Goal: Task Accomplishment & Management: Complete application form

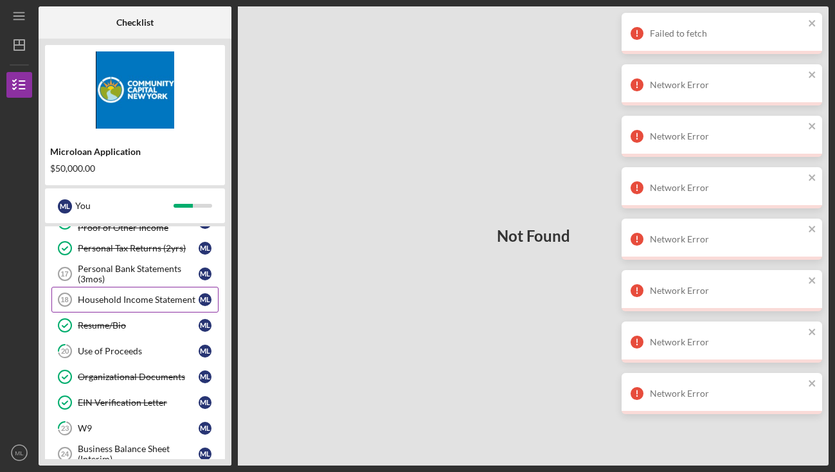
scroll to position [339, 0]
click at [146, 274] on div "Personal Bank Statements (3mos)" at bounding box center [138, 274] width 121 height 21
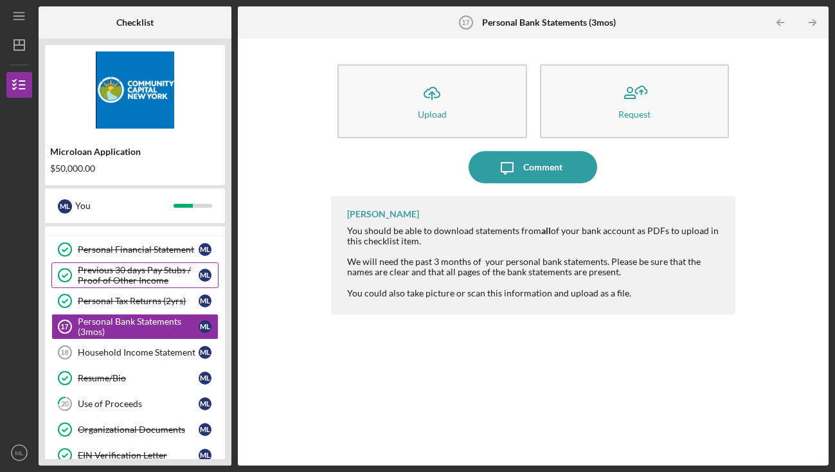
scroll to position [77, 0]
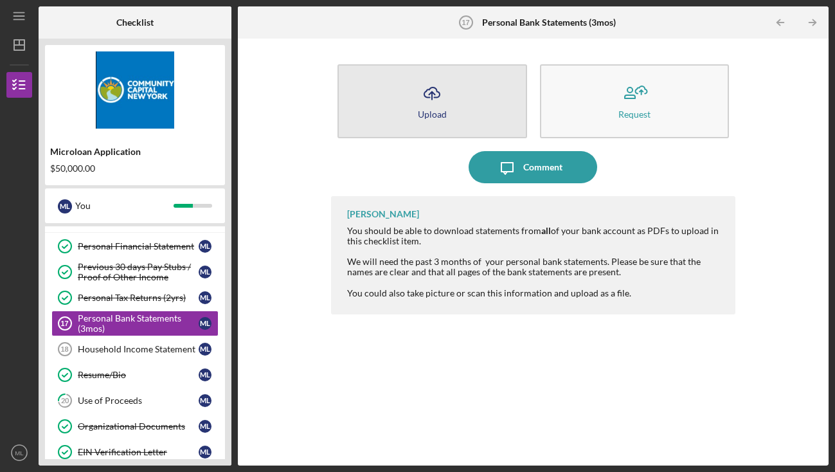
click at [428, 113] on div "Upload" at bounding box center [432, 114] width 29 height 10
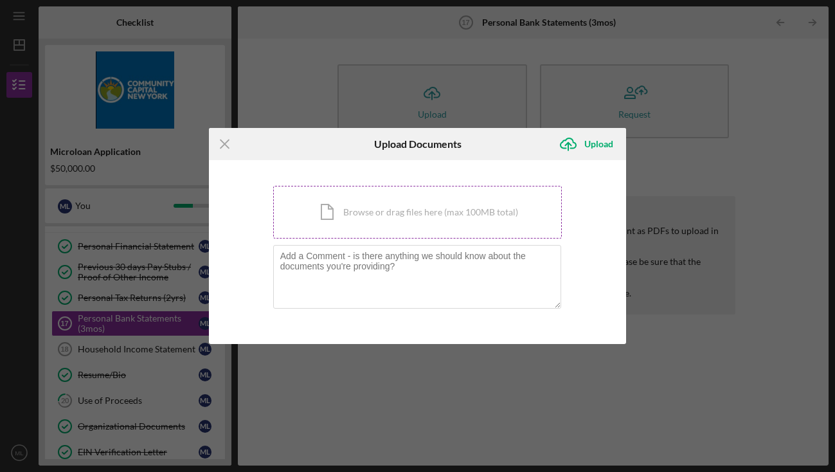
click at [373, 210] on div "Icon/Document Browse or drag files here (max 100MB total) Tap to choose files o…" at bounding box center [417, 212] width 289 height 53
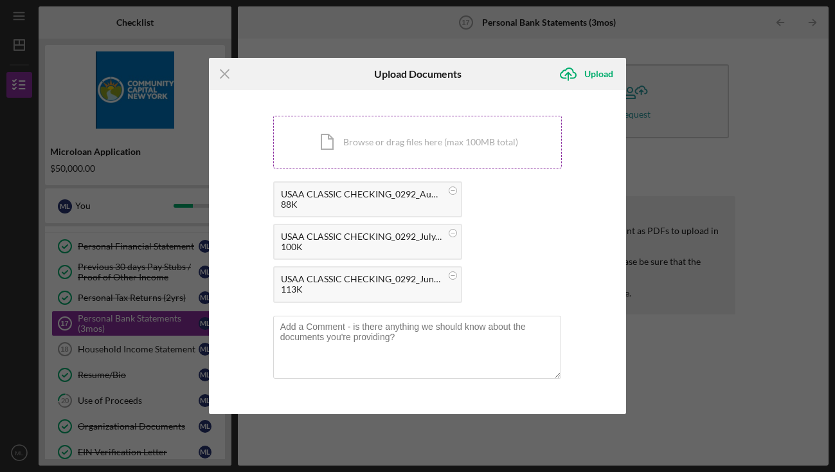
click at [388, 142] on div "Icon/Document Browse or drag files here (max 100MB total) Tap to choose files o…" at bounding box center [417, 142] width 289 height 53
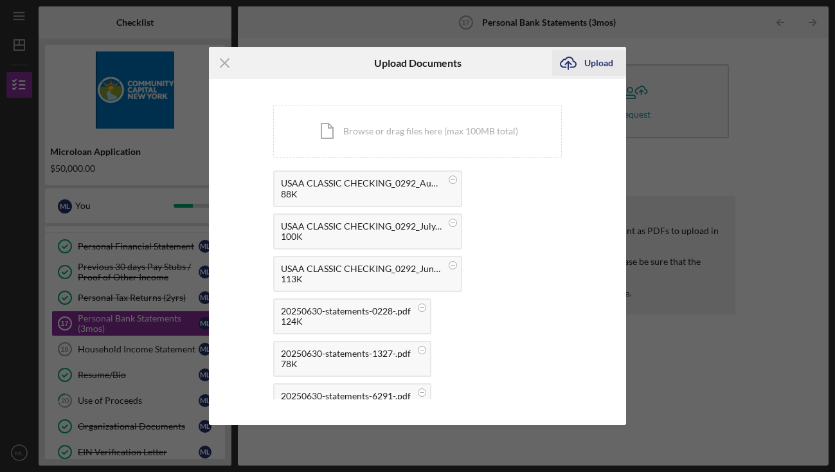
click at [593, 62] on div "Upload" at bounding box center [598, 63] width 29 height 26
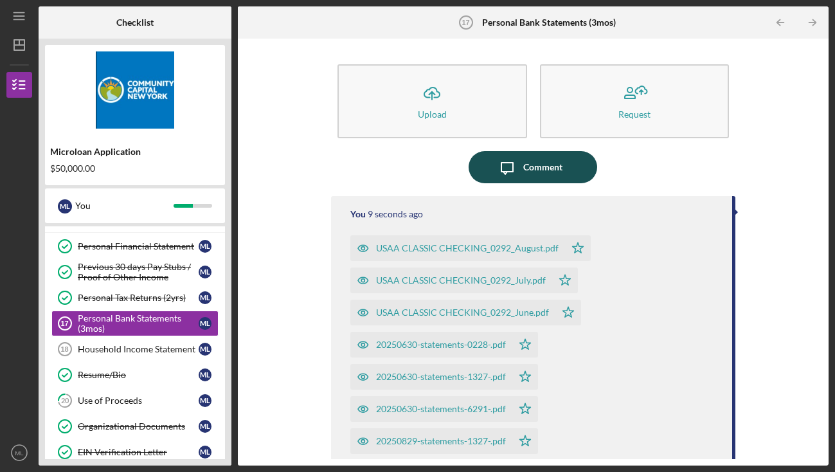
click at [537, 174] on div "Comment" at bounding box center [542, 167] width 39 height 32
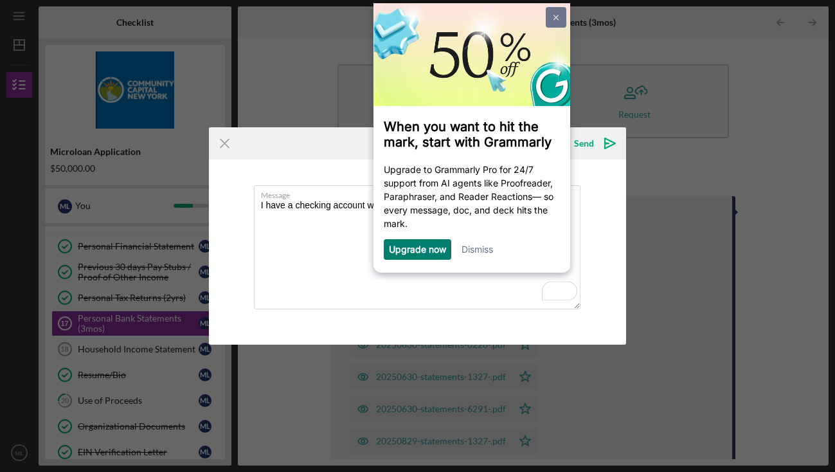
click at [554, 14] on link at bounding box center [556, 17] width 21 height 21
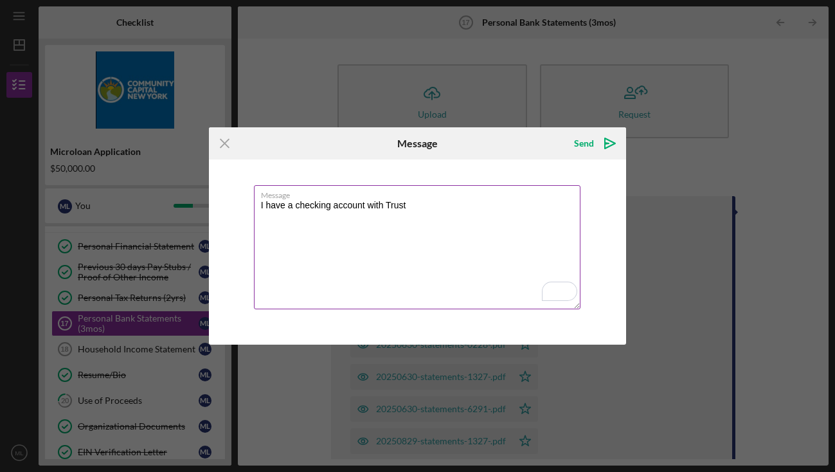
click at [419, 204] on textarea "I have a checking account with Trust" at bounding box center [417, 247] width 327 height 124
drag, startPoint x: 519, startPoint y: 215, endPoint x: 219, endPoint y: 199, distance: 300.1
click at [219, 199] on div "Message I have a checking account with Trustco, but I can't download any statem…" at bounding box center [418, 251] width 418 height 185
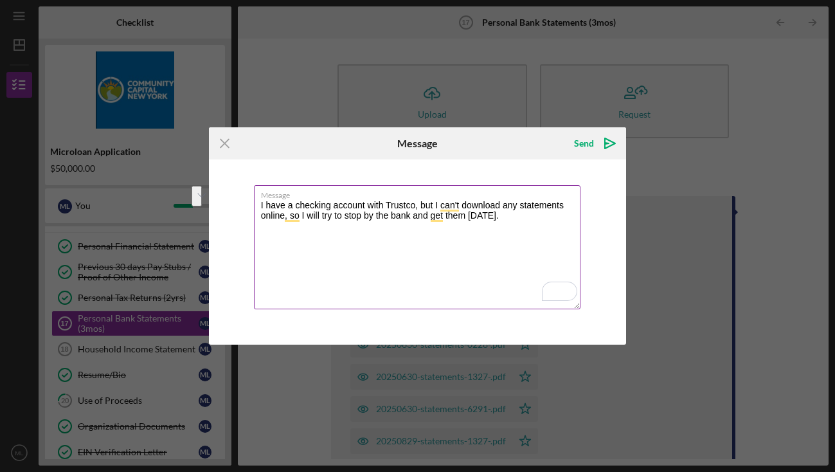
click at [396, 226] on textarea "I have a checking account with Trustco, but I can't download any statements onl…" at bounding box center [417, 247] width 327 height 124
paste textarea "’m unable to download statements online. I’ll plan to stop by the bank [DATE] t…"
type textarea "I have a checking account with Trustco, but I’m unable to download statements o…"
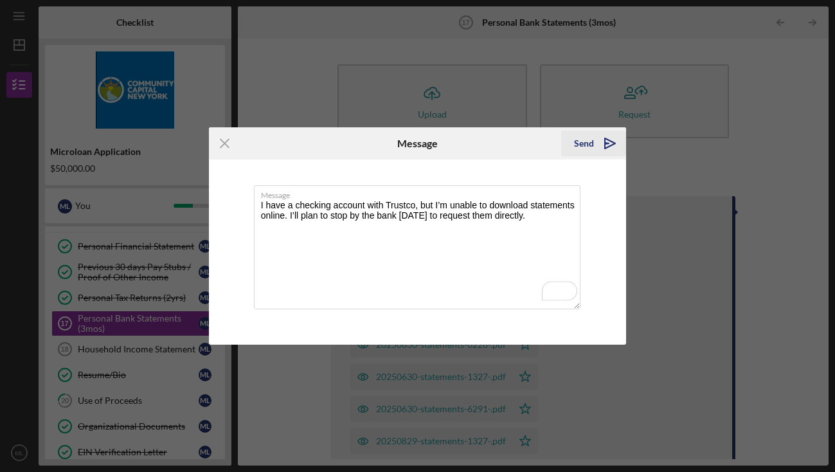
click at [580, 149] on div "Send" at bounding box center [584, 144] width 20 height 26
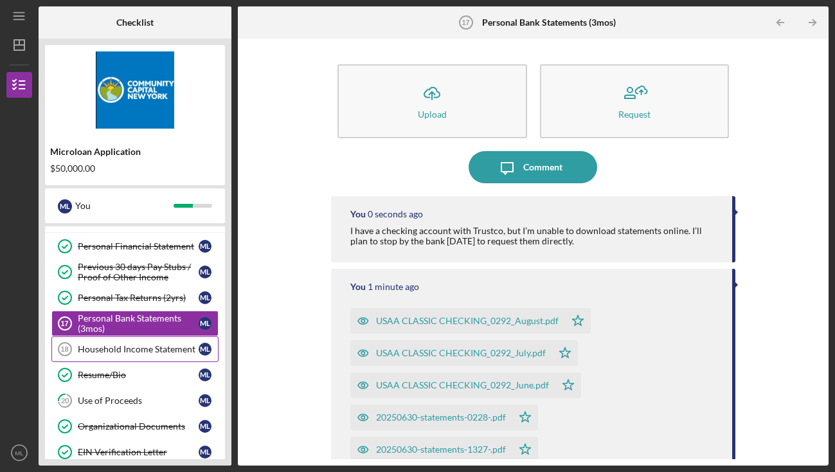
click at [163, 348] on div "Household Income Statement" at bounding box center [138, 349] width 121 height 10
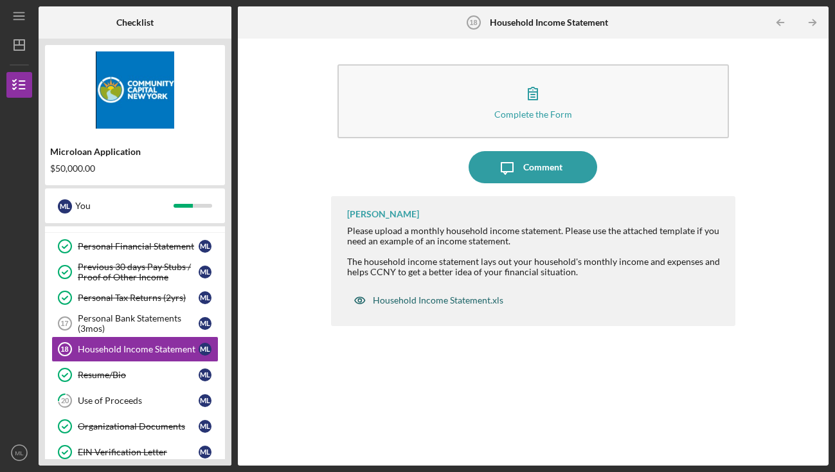
click at [421, 301] on div "Household Income Statement.xls" at bounding box center [438, 300] width 131 height 10
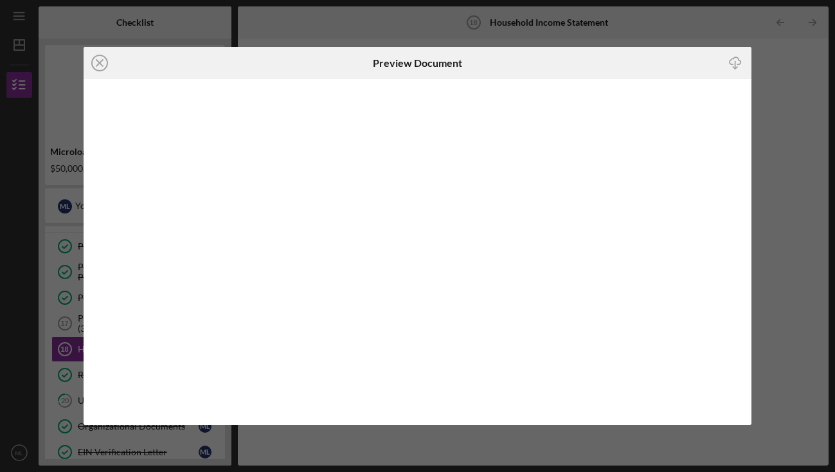
click at [728, 66] on icon "Icon/Download" at bounding box center [735, 63] width 29 height 29
click at [99, 71] on icon "Icon/Close" at bounding box center [100, 63] width 32 height 32
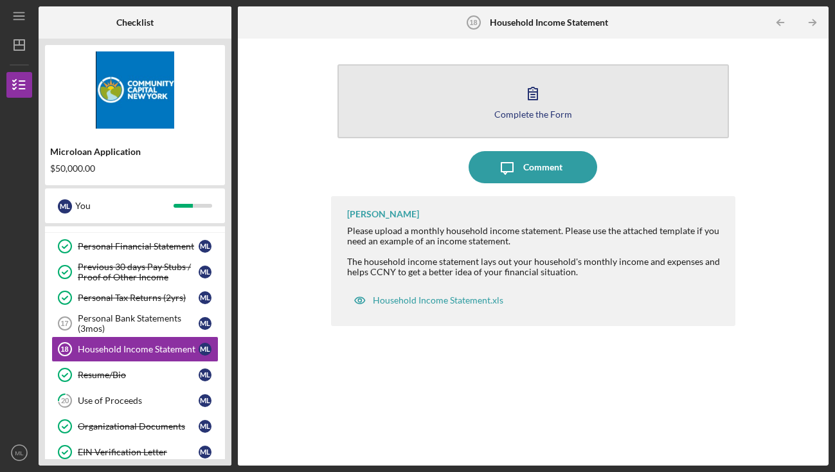
click at [472, 107] on button "Complete the Form Form" at bounding box center [534, 101] width 392 height 74
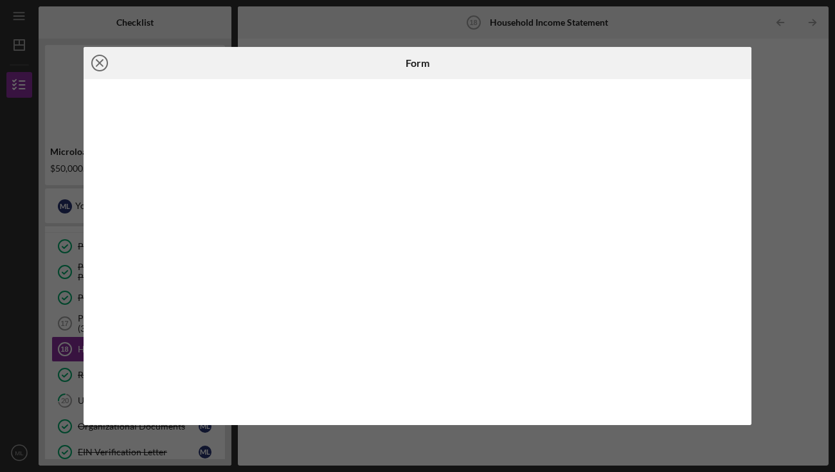
click at [107, 62] on circle at bounding box center [99, 62] width 15 height 15
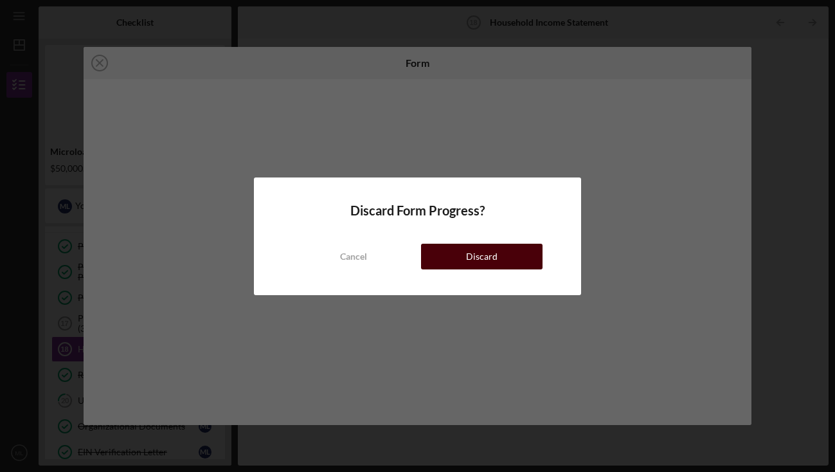
click at [469, 260] on div "Discard" at bounding box center [482, 257] width 32 height 26
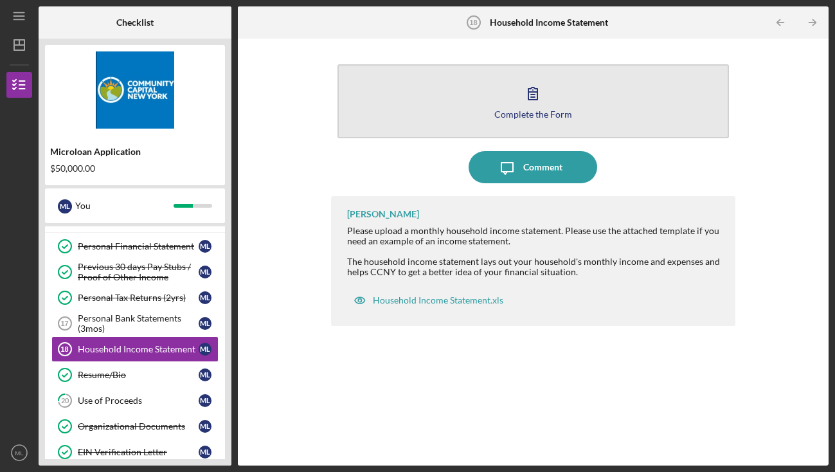
click at [530, 106] on icon "button" at bounding box center [533, 93] width 32 height 32
click at [546, 112] on div "Complete the Form" at bounding box center [533, 114] width 78 height 10
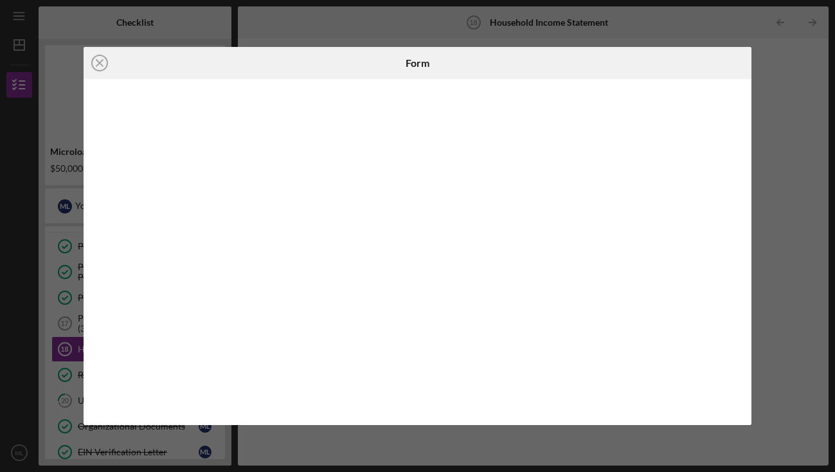
click at [15, 275] on div "Icon/Close Form" at bounding box center [417, 236] width 835 height 472
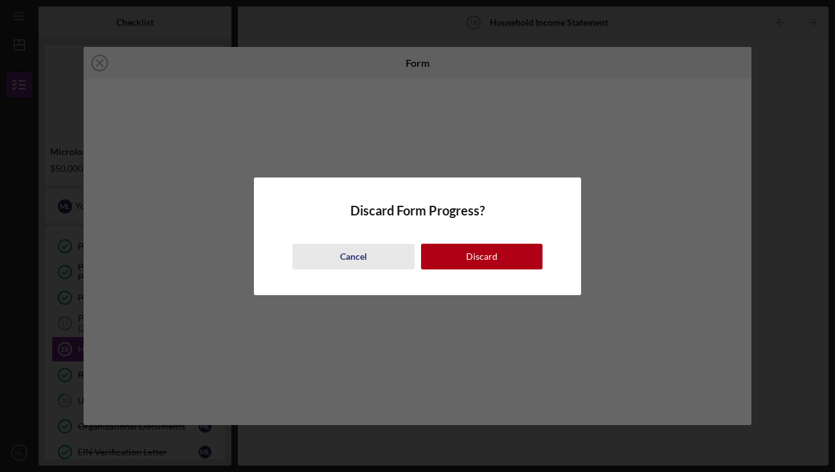
click at [356, 250] on div "Cancel" at bounding box center [353, 257] width 27 height 26
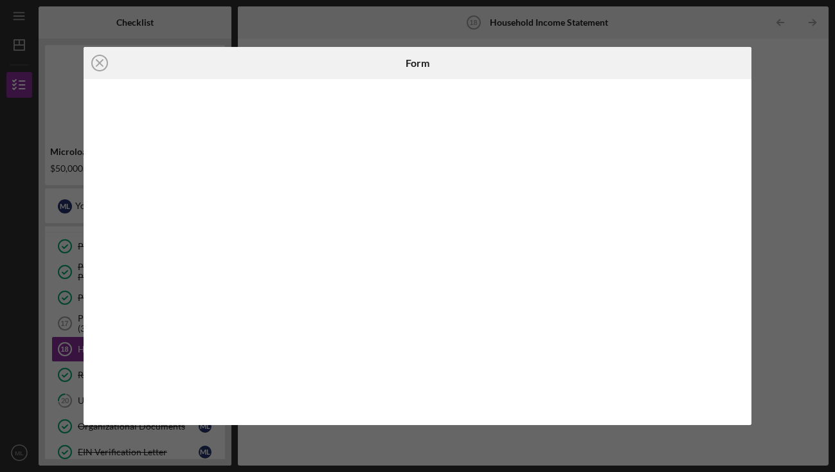
click at [255, 24] on div "Icon/Close Form" at bounding box center [417, 236] width 835 height 472
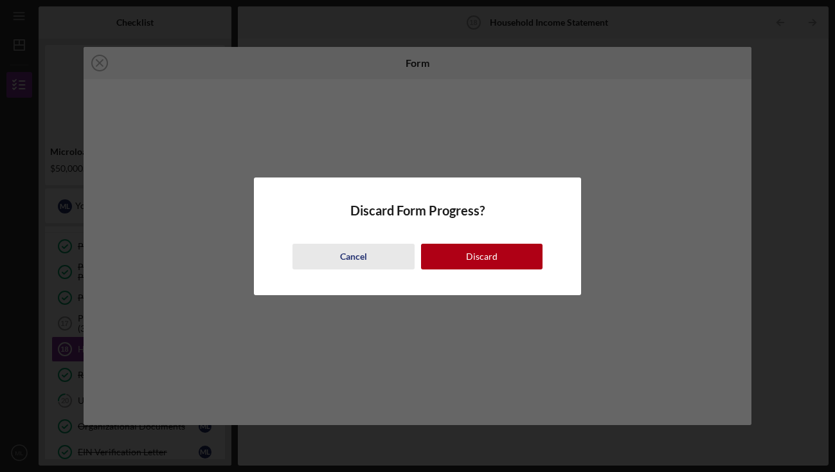
click at [387, 255] on button "Cancel" at bounding box center [354, 257] width 122 height 26
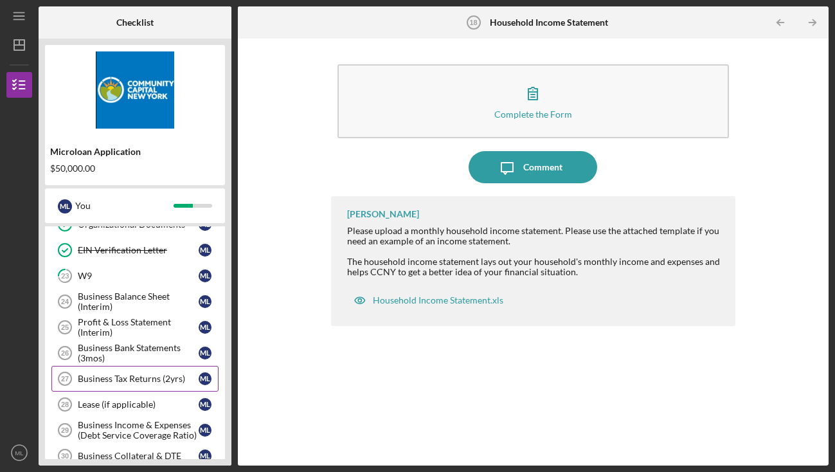
scroll to position [275, 0]
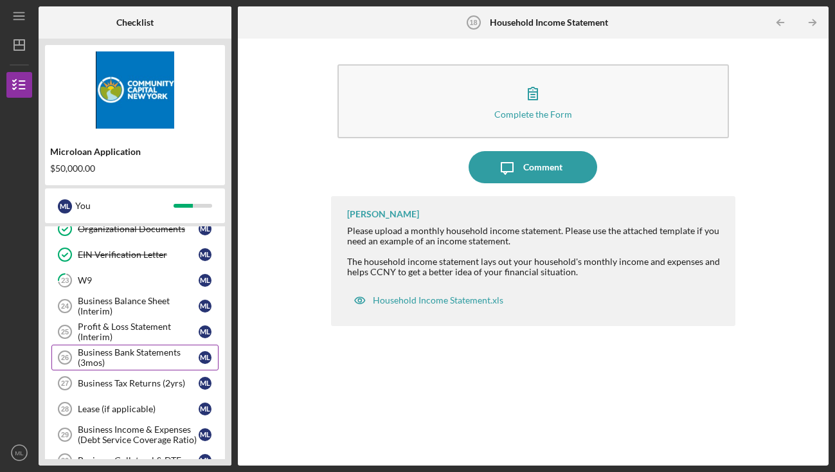
click at [145, 356] on div "Business Bank Statements (3mos)" at bounding box center [138, 357] width 121 height 21
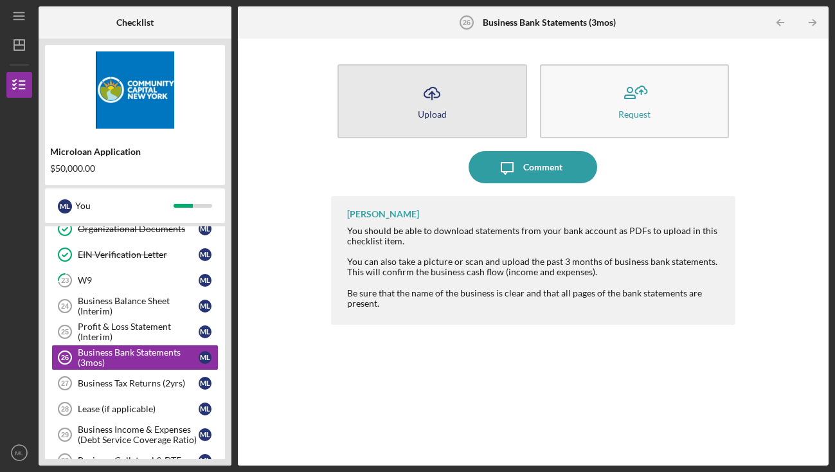
click at [464, 116] on button "Icon/Upload Upload" at bounding box center [433, 101] width 190 height 74
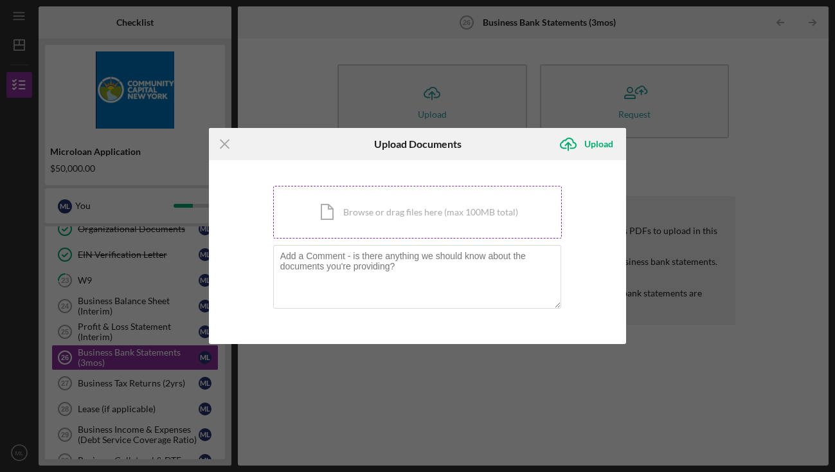
click at [399, 222] on div "Icon/Document Browse or drag files here (max 100MB total) Tap to choose files o…" at bounding box center [417, 212] width 289 height 53
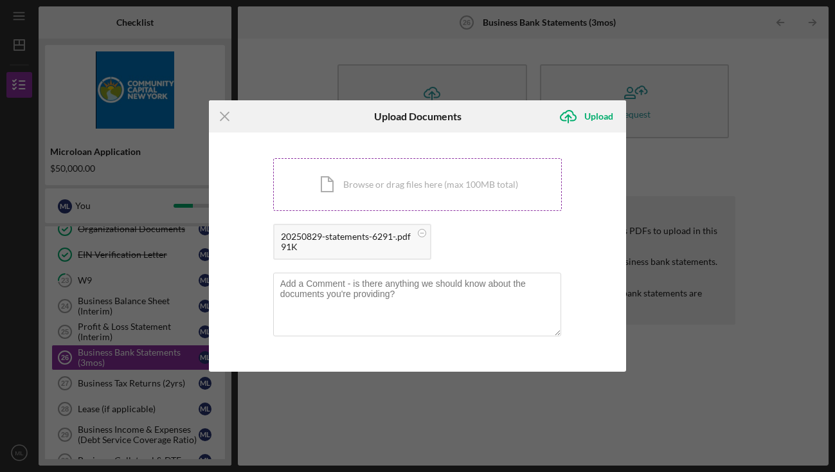
click at [368, 189] on div "Icon/Document Browse or drag files here (max 100MB total) Tap to choose files o…" at bounding box center [417, 184] width 289 height 53
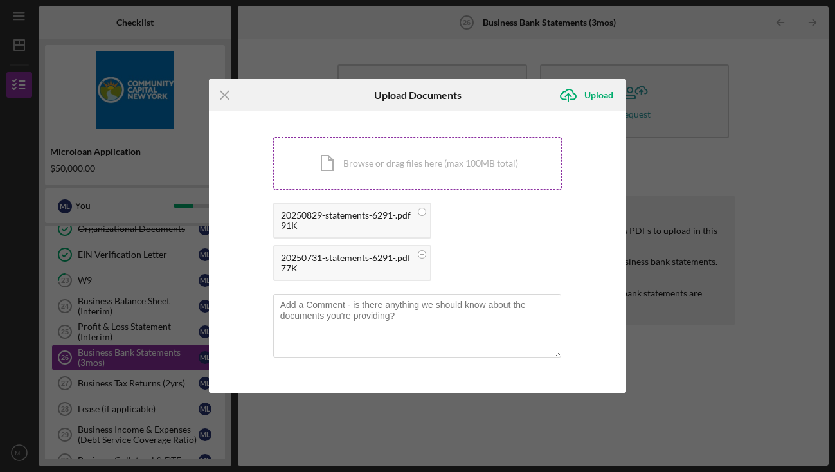
click at [345, 170] on div "Icon/Document Browse or drag files here (max 100MB total) Tap to choose files o…" at bounding box center [417, 163] width 289 height 53
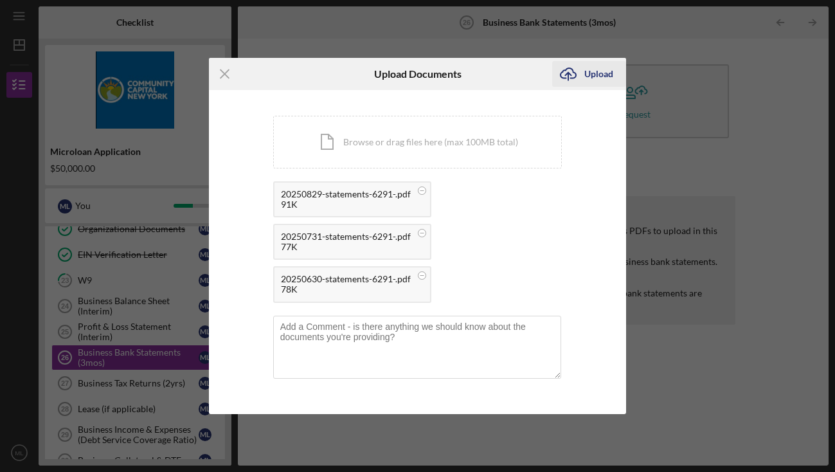
click at [601, 82] on div "Upload" at bounding box center [598, 74] width 29 height 26
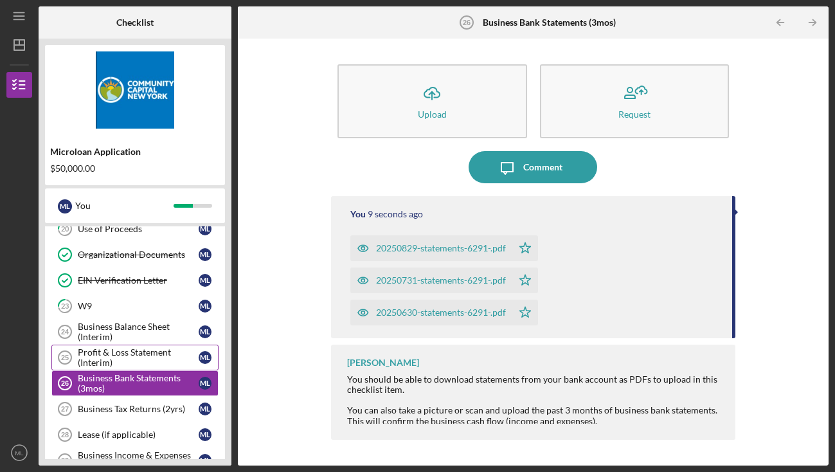
scroll to position [243, 0]
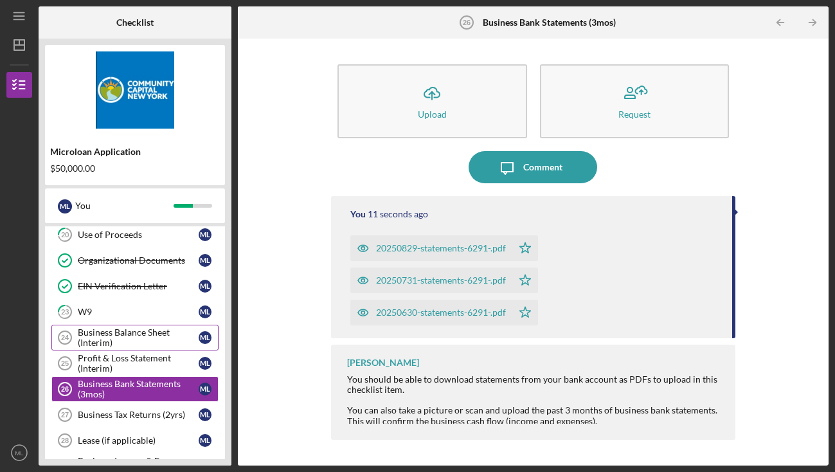
click at [152, 336] on div "Business Balance Sheet (Interim)" at bounding box center [138, 337] width 121 height 21
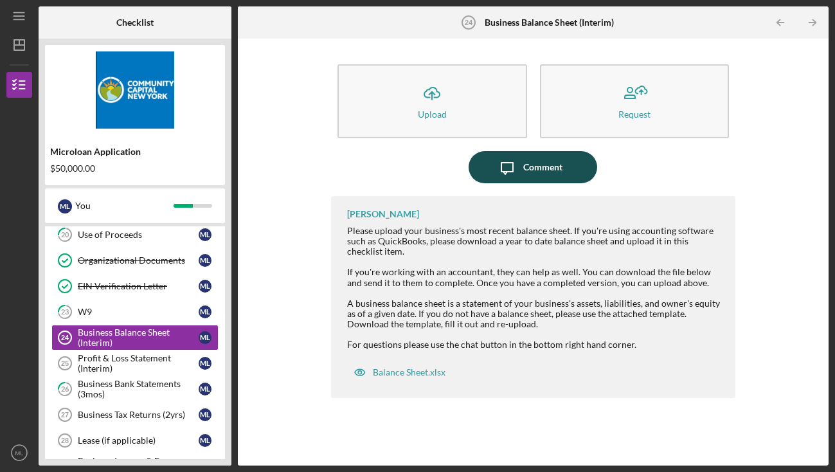
click at [528, 165] on div "Comment" at bounding box center [542, 167] width 39 height 32
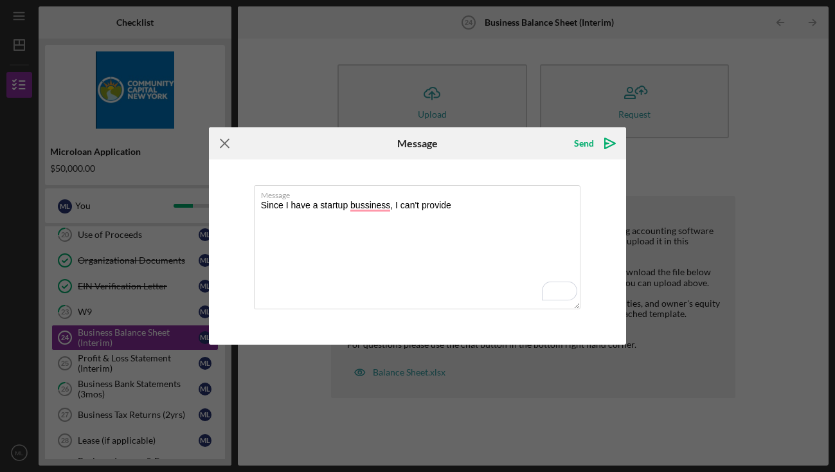
type textarea "Since I have a startup bussiness, I can't provide"
click at [222, 143] on icon "Icon/Menu Close" at bounding box center [225, 143] width 32 height 32
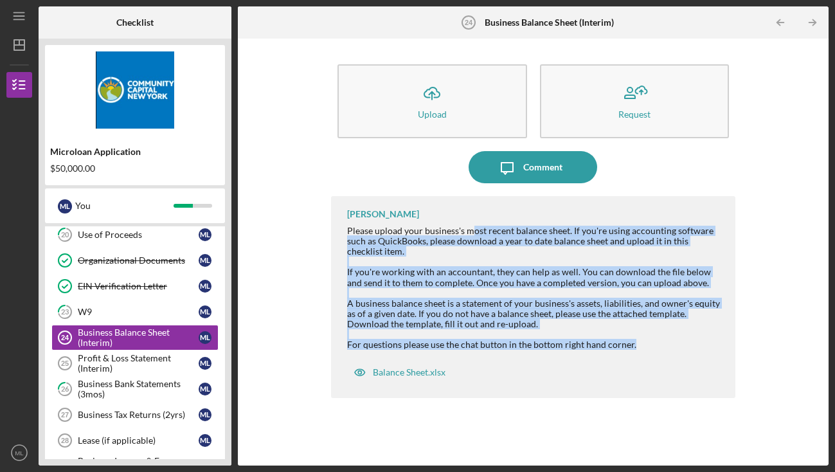
drag, startPoint x: 472, startPoint y: 235, endPoint x: 628, endPoint y: 352, distance: 194.7
click at [628, 352] on div "[PERSON_NAME] Please upload your business's most recent balance sheet. If you'r…" at bounding box center [533, 297] width 404 height 202
click at [411, 375] on div "Balance Sheet.xlsx" at bounding box center [409, 372] width 73 height 10
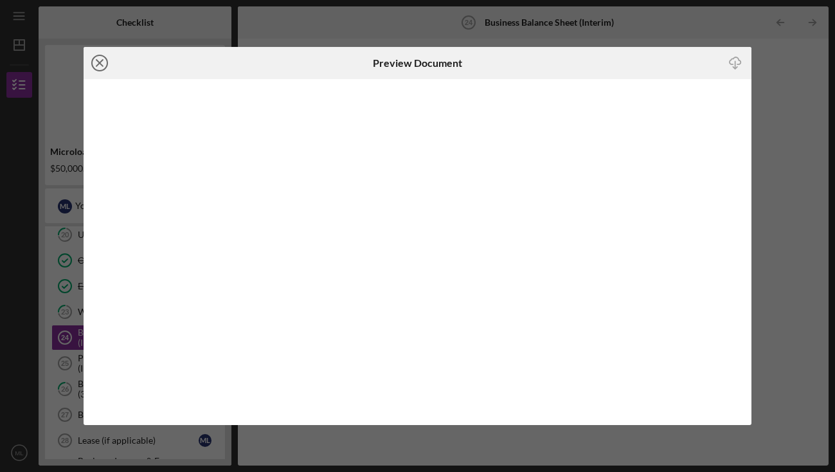
click at [100, 60] on icon "Icon/Close" at bounding box center [100, 63] width 32 height 32
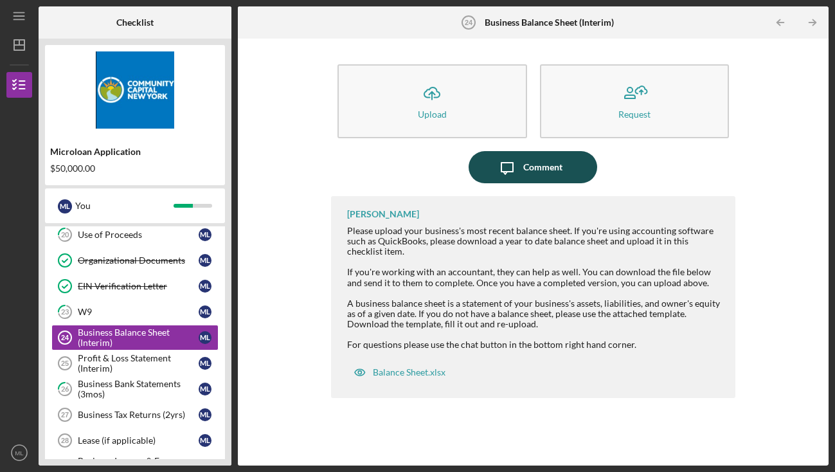
click at [516, 160] on icon "Icon/Message" at bounding box center [507, 167] width 32 height 32
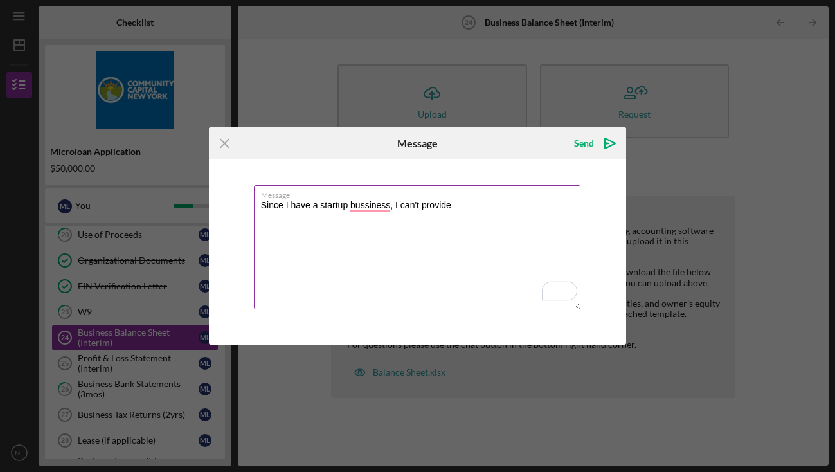
click at [473, 203] on textarea "Since I have a startup bussiness, I can't provide" at bounding box center [417, 247] width 327 height 124
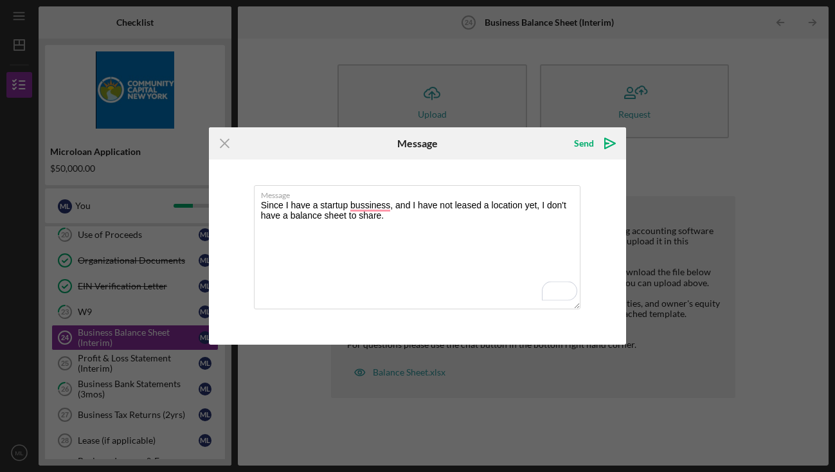
drag, startPoint x: 398, startPoint y: 221, endPoint x: 224, endPoint y: 185, distance: 177.3
click at [224, 185] on div "Message Since I have a startup bussiness, and I have not leased a location yet,…" at bounding box center [418, 251] width 418 height 185
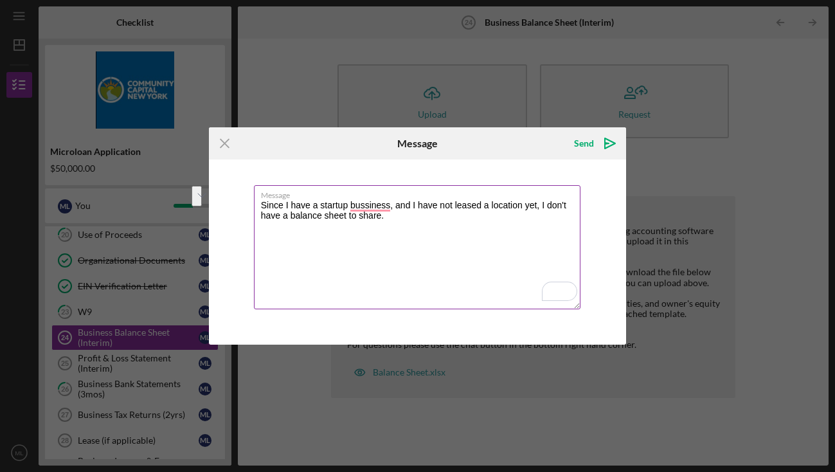
click at [413, 219] on textarea "Since I have a startup bussiness, and I have not leased a location yet, I don't…" at bounding box center [417, 247] width 327 height 124
drag, startPoint x: 413, startPoint y: 219, endPoint x: 224, endPoint y: 190, distance: 191.2
click at [224, 190] on div "Message Since I have a startup bussiness, and I have not leased a location yet,…" at bounding box center [418, 251] width 418 height 185
paste textarea "my business is a startup and I have not yet leased a location, I do not have a …"
type textarea "Since my business is a startup and I have not yet leased a location, I do not h…"
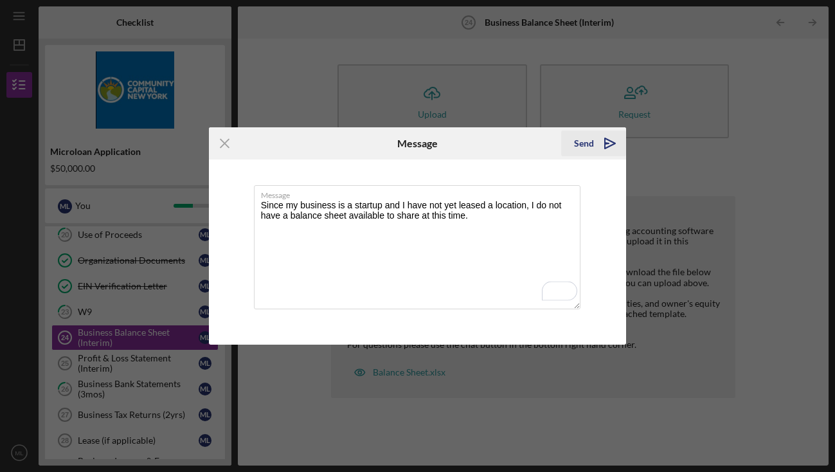
click at [586, 143] on div "Send" at bounding box center [584, 144] width 20 height 26
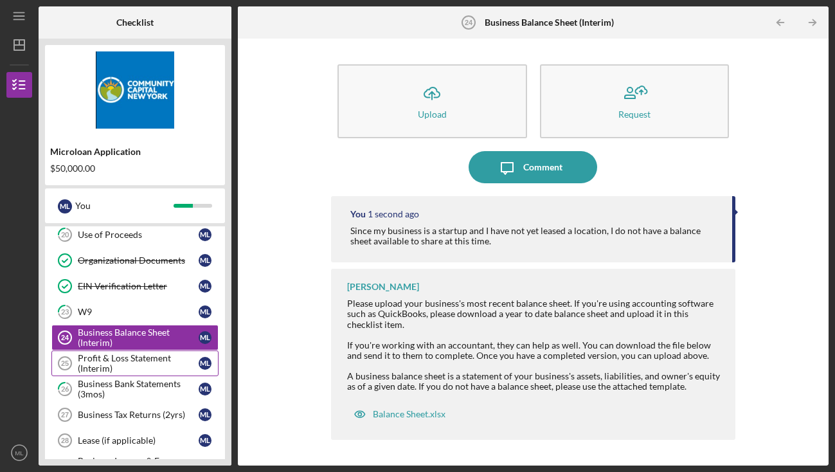
click at [146, 361] on div "Profit & Loss Statement (Interim)" at bounding box center [138, 363] width 121 height 21
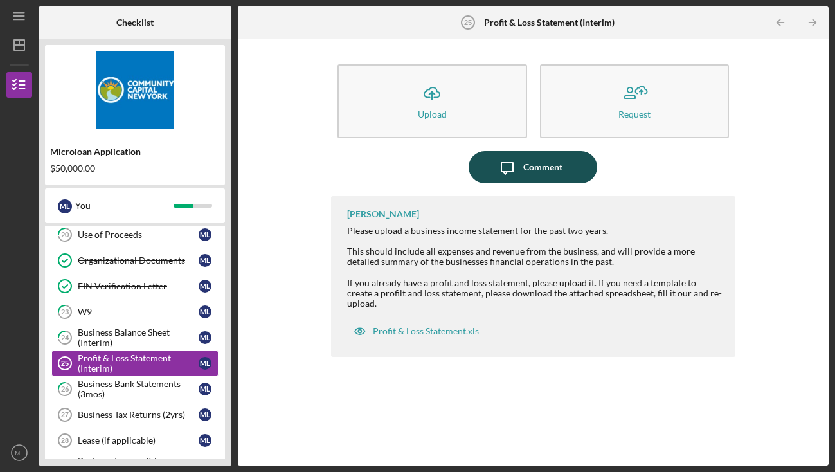
click at [530, 171] on div "Comment" at bounding box center [542, 167] width 39 height 32
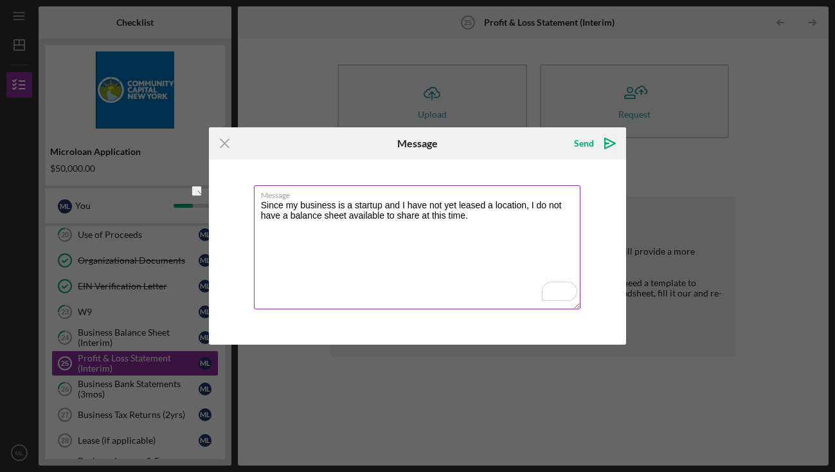
drag, startPoint x: 289, startPoint y: 215, endPoint x: 347, endPoint y: 216, distance: 57.2
click at [347, 216] on textarea "Since my business is a startup and I have not yet leased a location, I do not h…" at bounding box center [417, 247] width 327 height 124
click at [525, 233] on textarea "Since my business is a startup and I have not yet leased a location, I do not h…" at bounding box center [417, 247] width 327 height 124
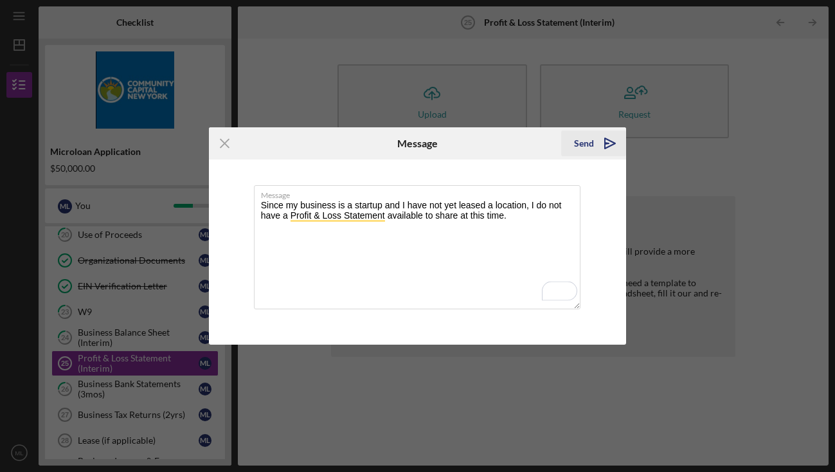
type textarea "Since my business is a startup and I have not yet leased a location, I do not h…"
click at [590, 146] on div "Send" at bounding box center [584, 144] width 20 height 26
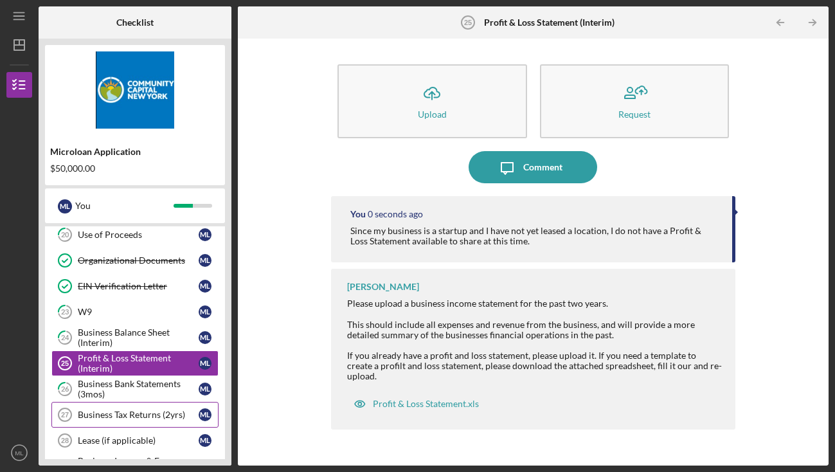
click at [141, 418] on div "Business Tax Returns (2yrs)" at bounding box center [138, 415] width 121 height 10
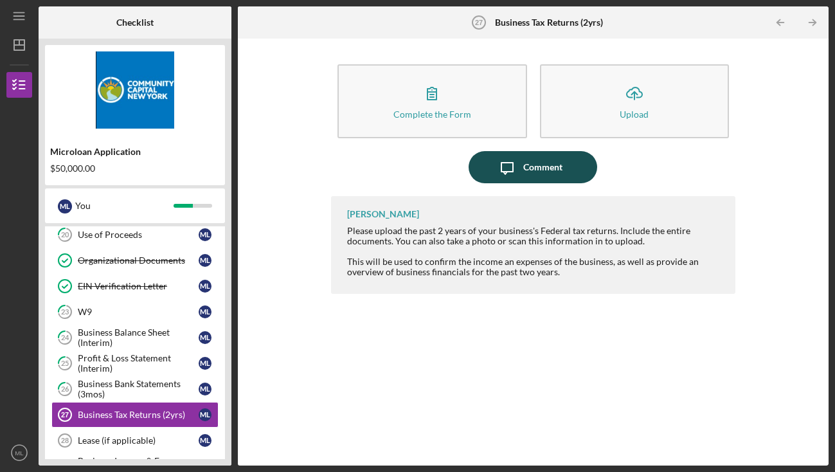
click at [523, 159] on button "Icon/Message Comment" at bounding box center [533, 167] width 129 height 32
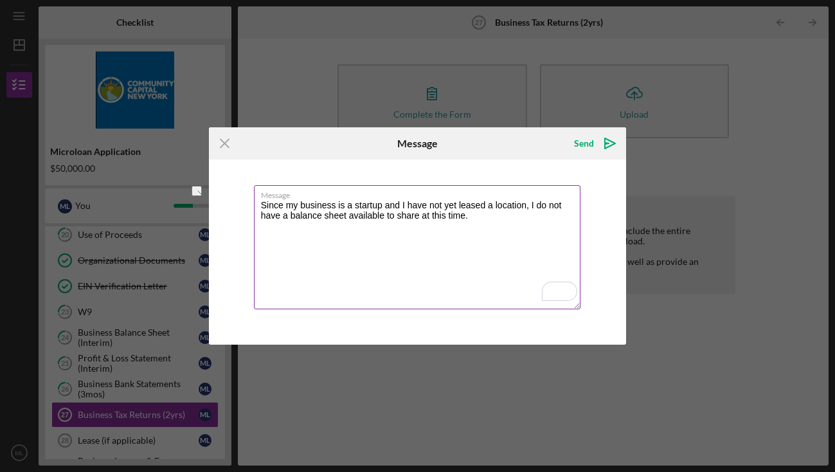
drag, startPoint x: 386, startPoint y: 206, endPoint x: 533, endPoint y: 205, distance: 146.6
click at [533, 205] on textarea "Since my business is a startup and I have not yet leased a location, I do not h…" at bounding box center [417, 247] width 327 height 124
click at [453, 206] on textarea "Since my business is a startup, I do not have a balance sheet available to shar…" at bounding box center [417, 247] width 327 height 124
drag, startPoint x: 382, startPoint y: 205, endPoint x: 287, endPoint y: 208, distance: 95.2
click at [287, 208] on textarea "Since my business is a startup, I do not have a balance sheet available to shar…" at bounding box center [417, 247] width 327 height 124
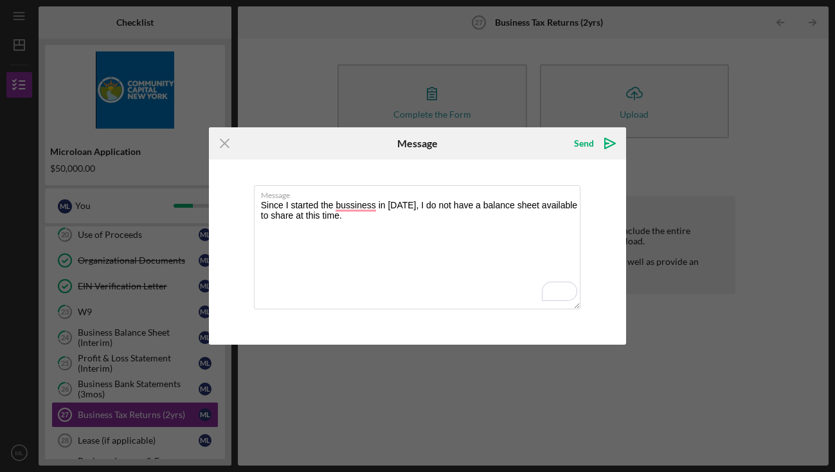
drag, startPoint x: 469, startPoint y: 206, endPoint x: 591, endPoint y: 266, distance: 136.0
click at [591, 266] on div "Message Since I started the bussiness in [DATE], I do not have a balance sheet …" at bounding box center [418, 251] width 418 height 185
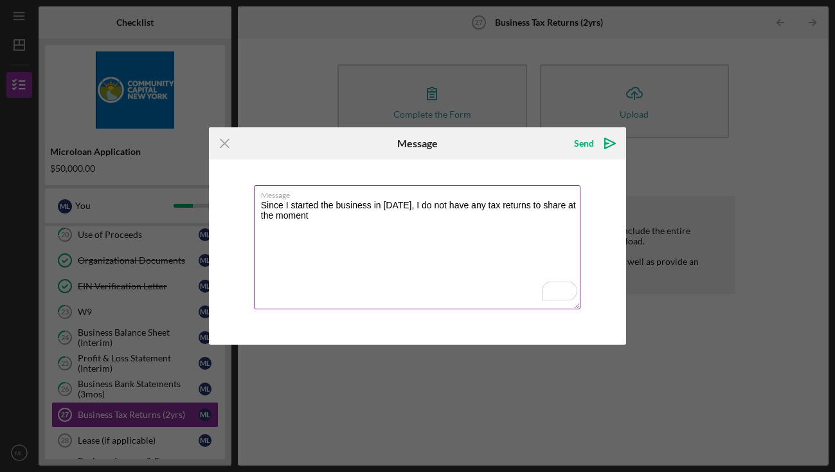
click at [526, 206] on textarea "Since I started the business in [DATE], I do not have any tax returns to share …" at bounding box center [417, 247] width 327 height 124
click at [348, 217] on textarea "Since I started the business in [DATE], I do not have any tax returns available…" at bounding box center [417, 247] width 327 height 124
click at [305, 216] on textarea "Since I started the business in [DATE], I do not have any tax returns available…" at bounding box center [417, 247] width 327 height 124
type textarea "Since I started the business in [DATE], I do not have any tax returns available…"
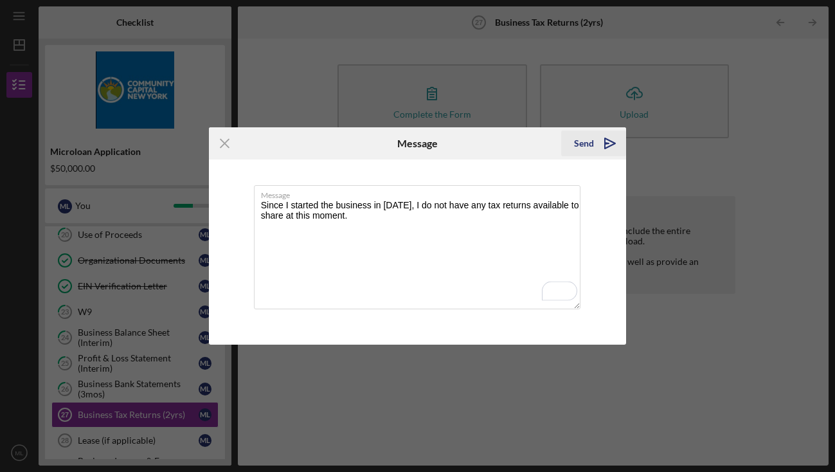
click at [586, 140] on div "Send" at bounding box center [584, 144] width 20 height 26
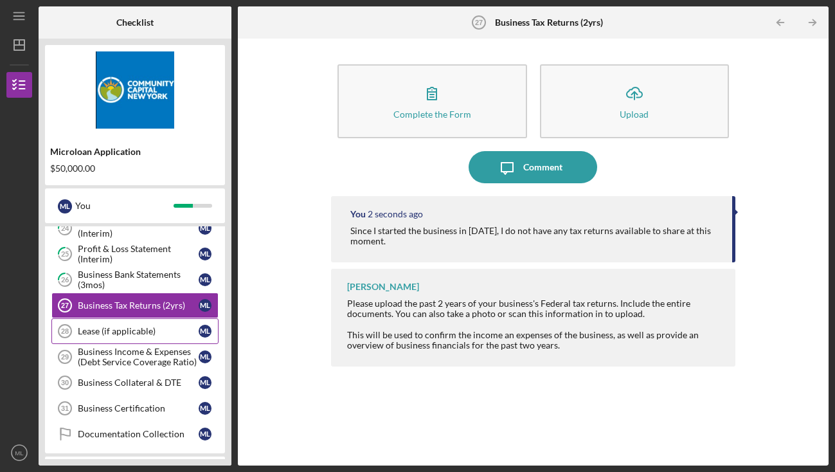
scroll to position [354, 0]
click at [144, 333] on div "Lease (if applicable)" at bounding box center [138, 329] width 121 height 10
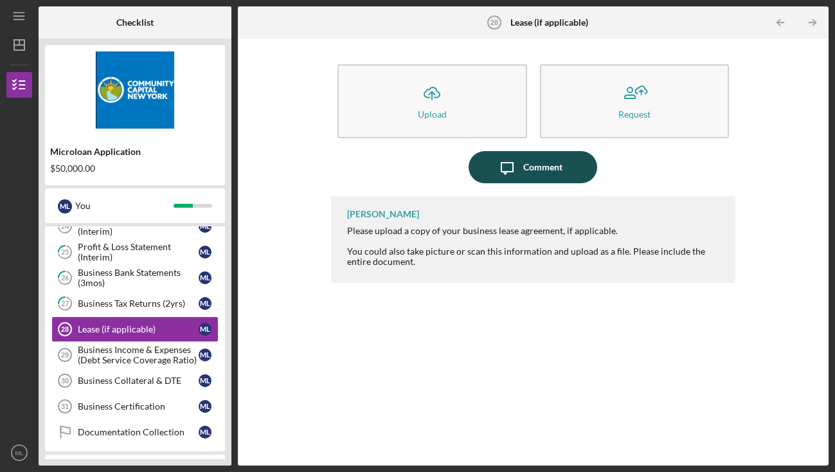
click at [544, 175] on div "Comment" at bounding box center [542, 167] width 39 height 32
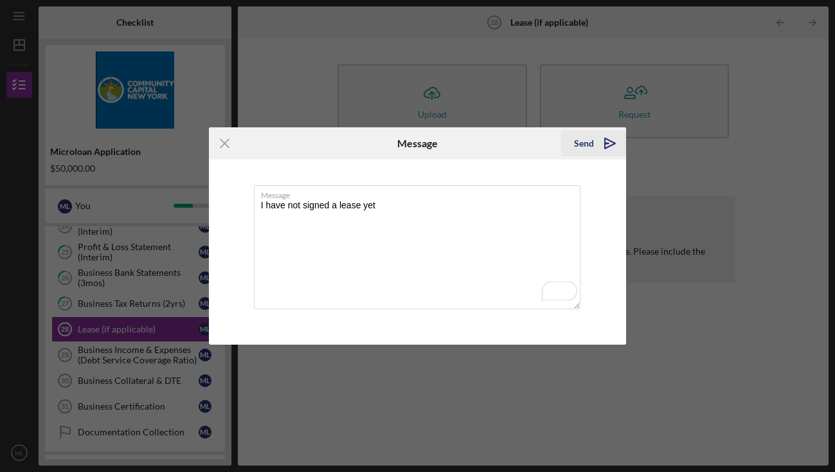
type textarea "I have not signed a lease yet"
click at [585, 140] on div "Send" at bounding box center [584, 144] width 20 height 26
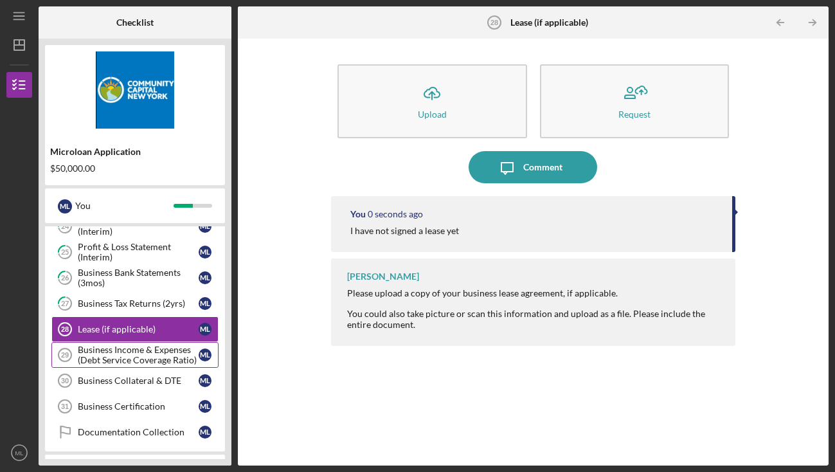
click at [158, 356] on div "Business Income & Expenses (Debt Service Coverage Ratio)" at bounding box center [138, 355] width 121 height 21
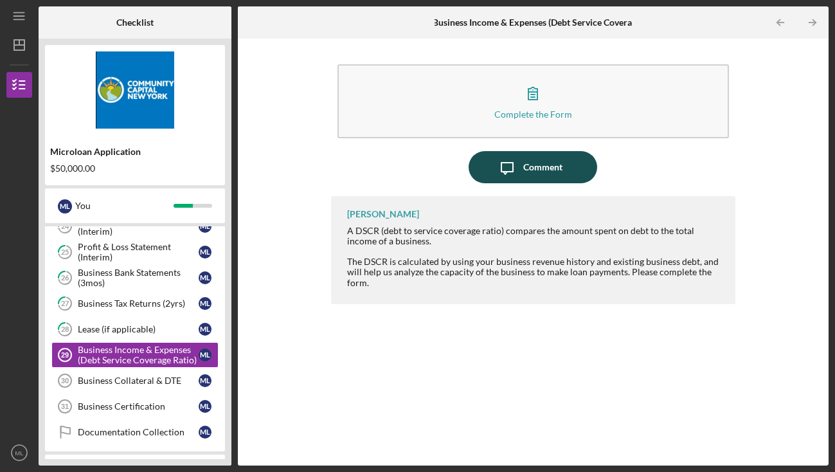
click at [547, 162] on div "Comment" at bounding box center [542, 167] width 39 height 32
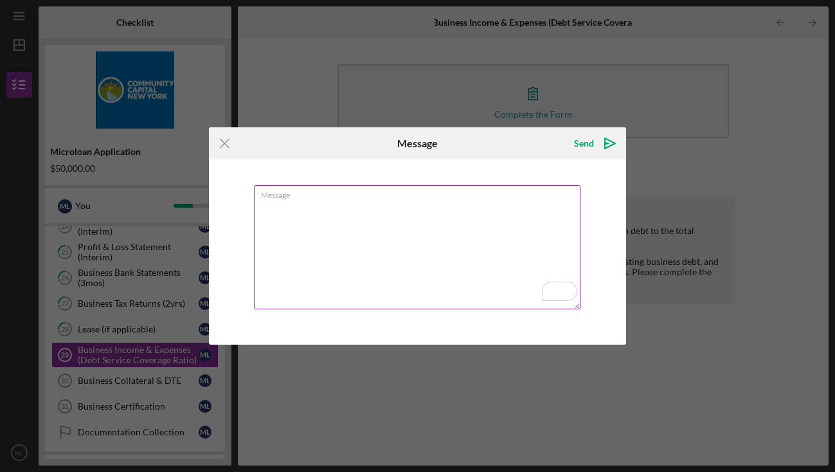
type textarea "Since my business is a startup and I have not yet leased a location, I do not h…"
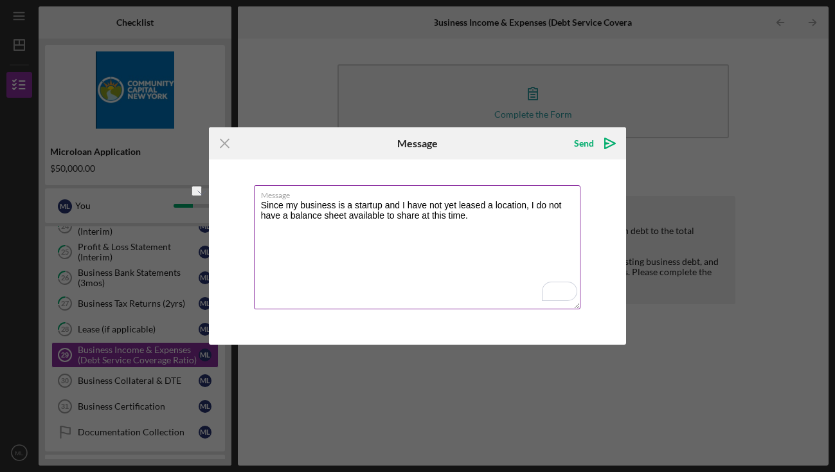
drag, startPoint x: 291, startPoint y: 217, endPoint x: 347, endPoint y: 215, distance: 55.3
click at [347, 215] on textarea "Since my business is a startup and I have not yet leased a location, I do not h…" at bounding box center [417, 247] width 327 height 124
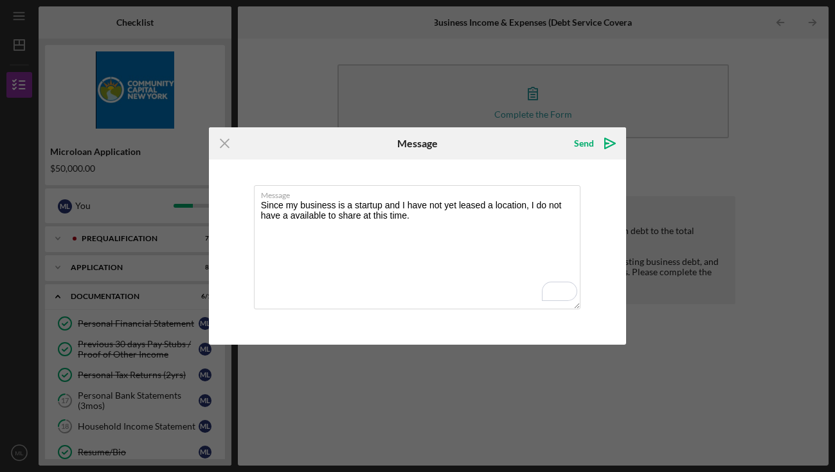
scroll to position [354, 0]
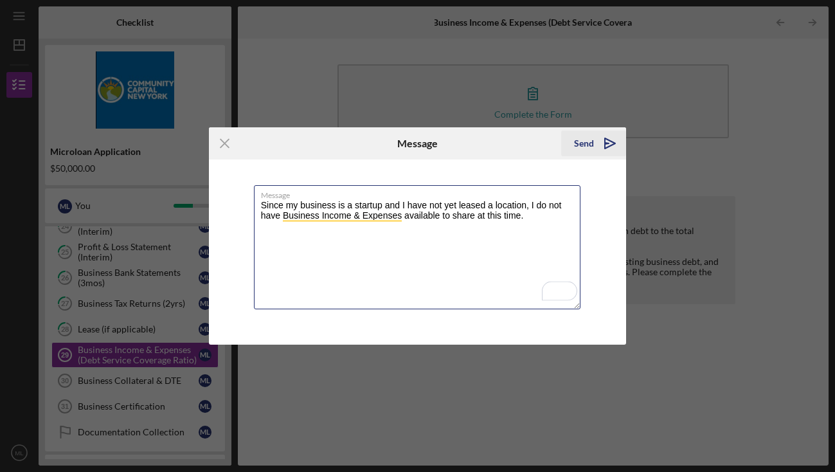
type textarea "Since my business is a startup and I have not yet leased a location, I do not h…"
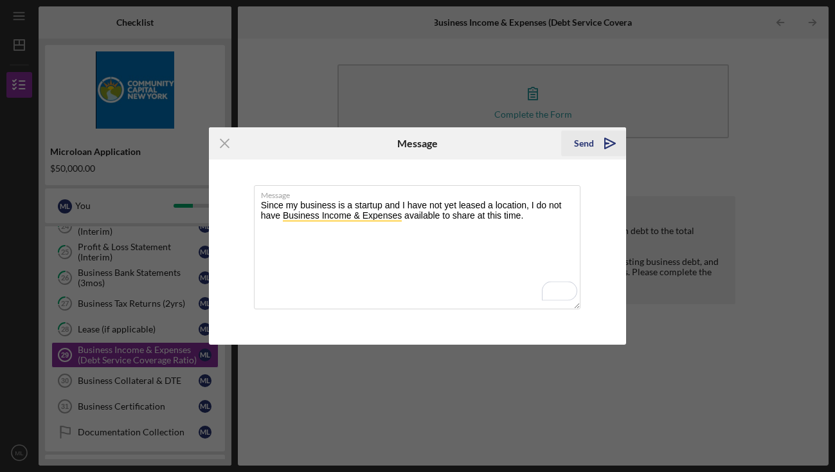
click at [586, 141] on div "Send" at bounding box center [584, 144] width 20 height 26
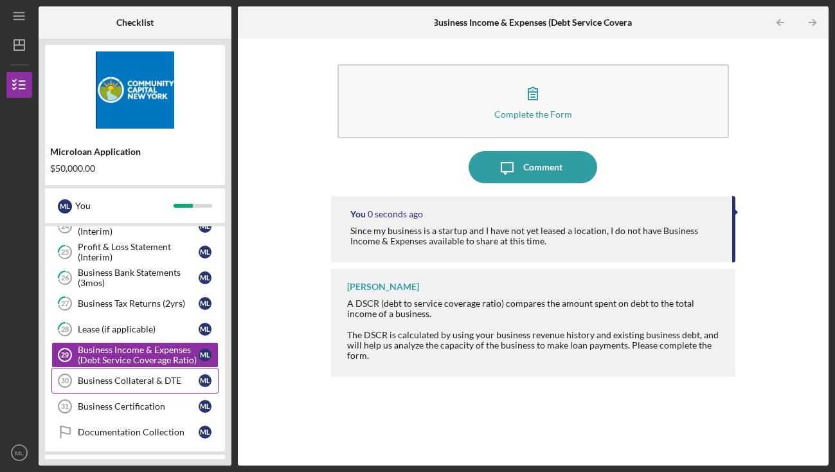
click at [159, 384] on div "Business Collateral & DTE" at bounding box center [138, 380] width 121 height 10
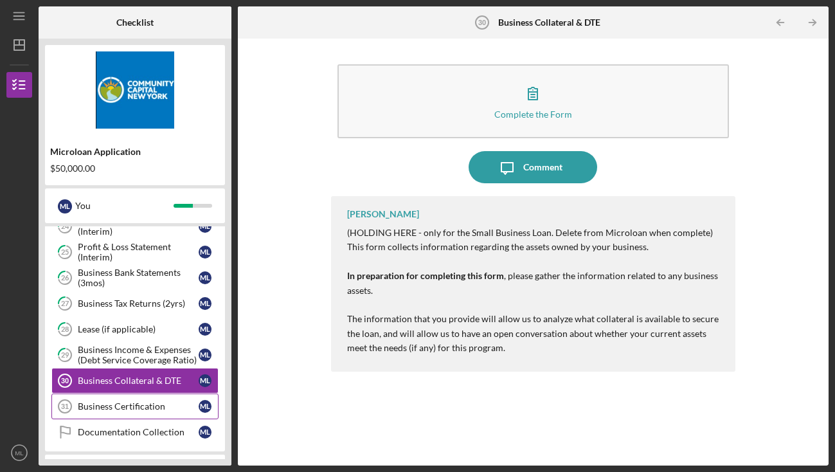
click at [139, 401] on div "Business Certification" at bounding box center [138, 406] width 121 height 10
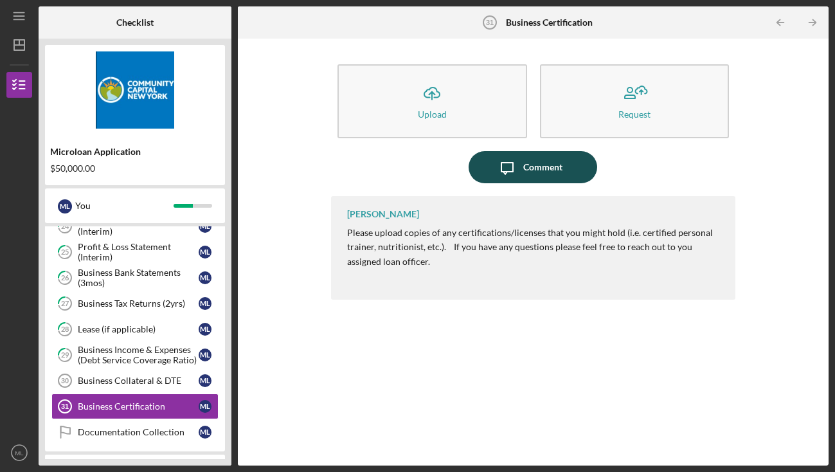
click at [524, 174] on div "Comment" at bounding box center [542, 167] width 39 height 32
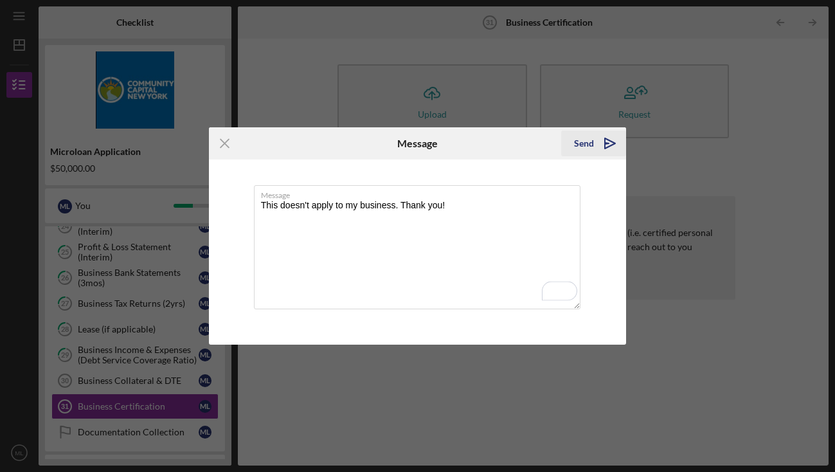
type textarea "This doesn't apply to my business. Thank you!"
click at [592, 142] on div "Send" at bounding box center [584, 144] width 20 height 26
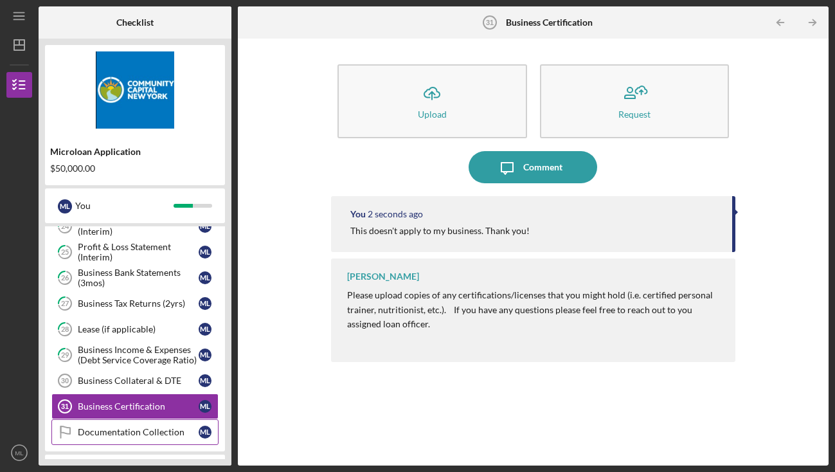
click at [132, 438] on link "Documentation Collection Documentation Collection M L" at bounding box center [134, 432] width 167 height 26
